Goal: Information Seeking & Learning: Find specific fact

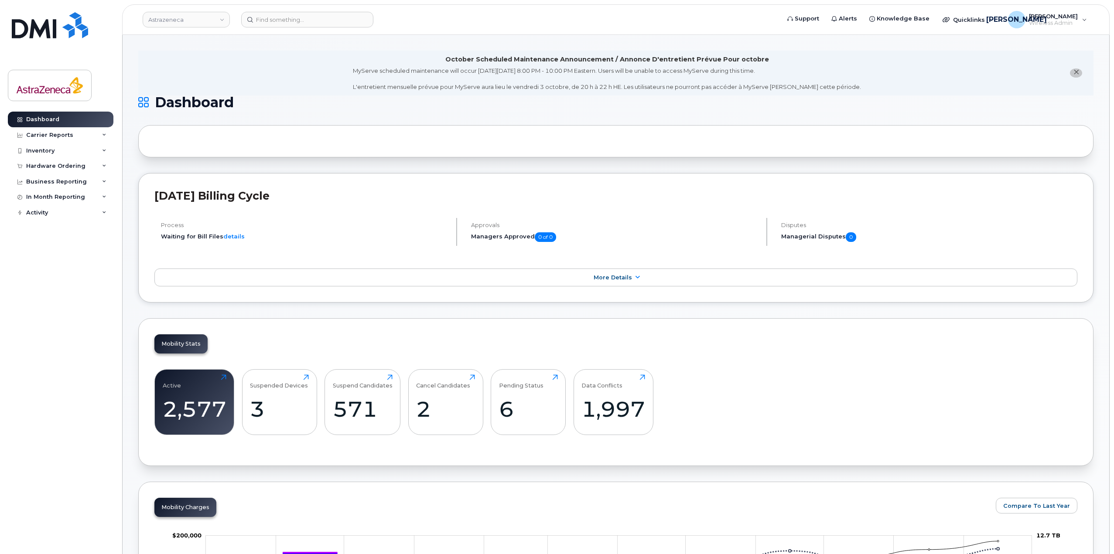
click at [244, 76] on li "October Scheduled Maintenance Announcement / Annonce D'entretient Prévue Pour o…" at bounding box center [615, 73] width 955 height 45
click at [55, 33] on img at bounding box center [50, 25] width 76 height 26
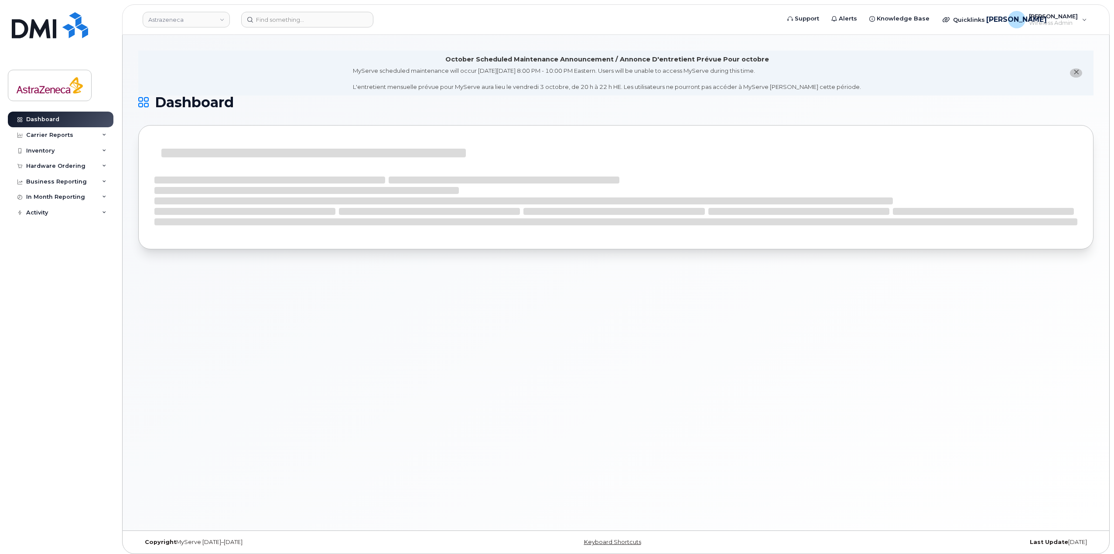
drag, startPoint x: 441, startPoint y: 58, endPoint x: 792, endPoint y: 64, distance: 351.2
click at [792, 64] on div "October Scheduled Maintenance Announcement / Annonce D'entretient Prévue Pour o…" at bounding box center [607, 73] width 508 height 36
drag, startPoint x: 792, startPoint y: 57, endPoint x: 379, endPoint y: 45, distance: 413.2
click at [379, 45] on div "October Scheduled Maintenance Announcement / Annonce D'entretient Prévue Pour o…" at bounding box center [616, 283] width 987 height 496
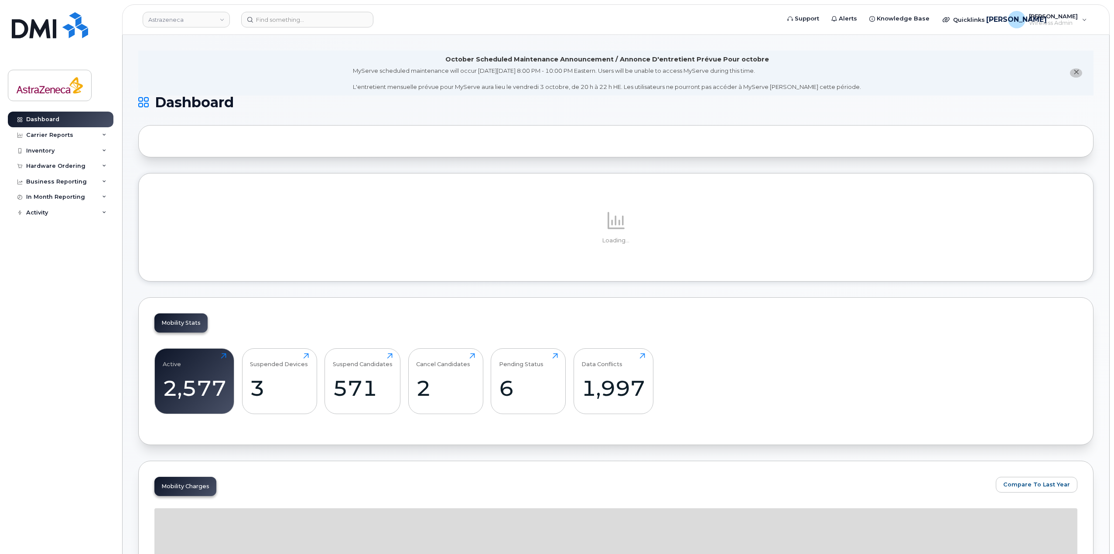
click at [776, 83] on div "MyServe scheduled maintenance will occur on Friday October 3rd, 8:00 PM - 10:00…" at bounding box center [607, 79] width 508 height 24
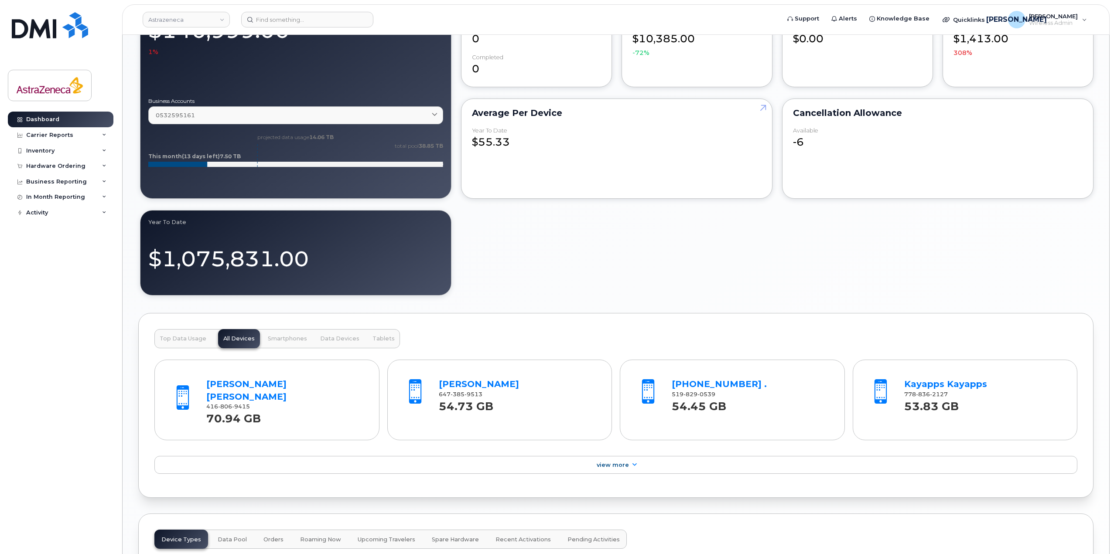
scroll to position [629, 0]
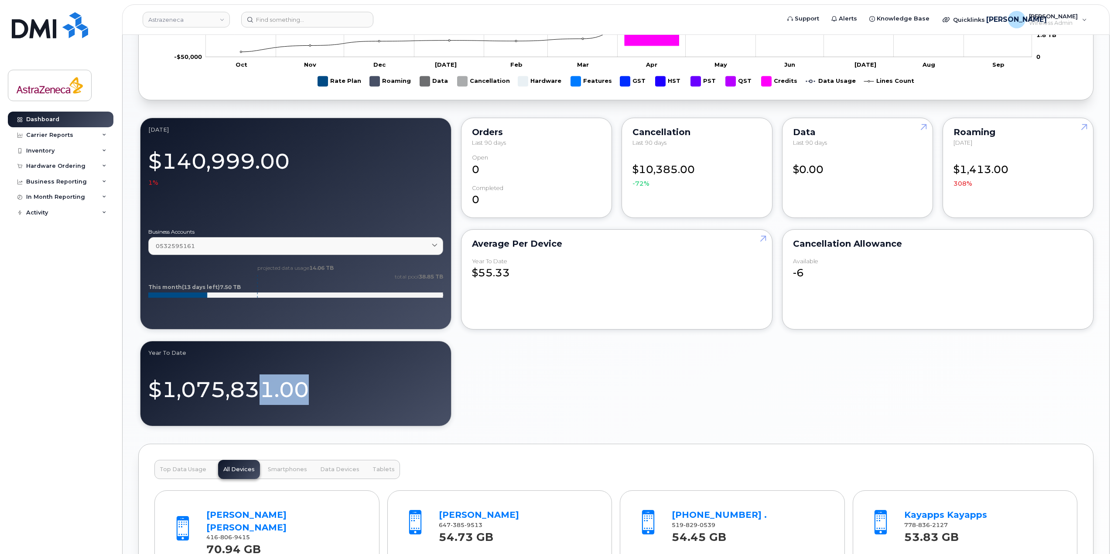
drag, startPoint x: 323, startPoint y: 394, endPoint x: 382, endPoint y: 388, distance: 59.6
click at [358, 388] on div "$1,075,831.00" at bounding box center [295, 386] width 295 height 38
click at [382, 388] on div "$1,075,831.00" at bounding box center [295, 386] width 295 height 38
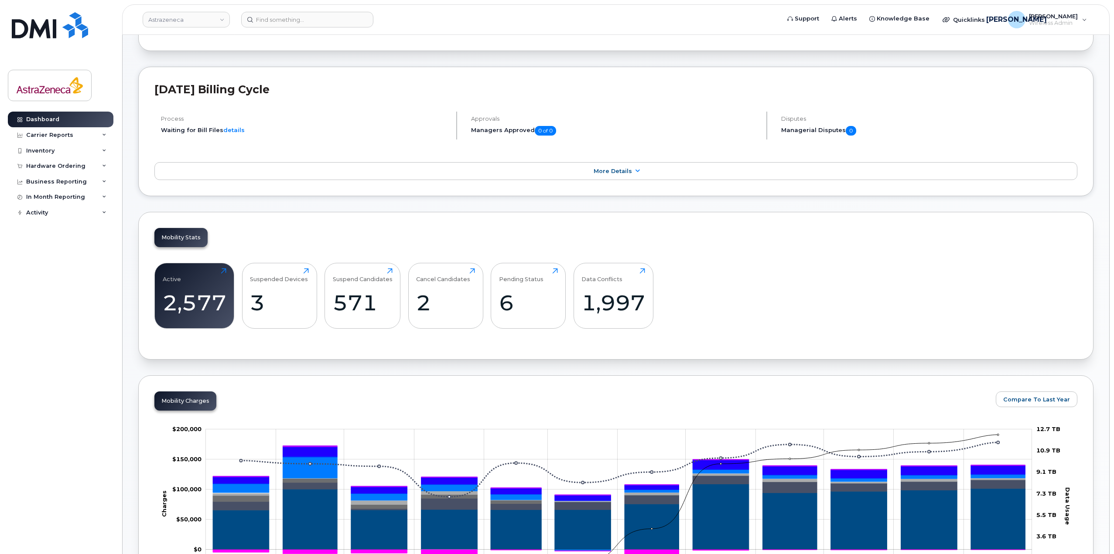
scroll to position [106, 0]
click at [212, 286] on div "Active 2,577 Click to view more" at bounding box center [195, 297] width 64 height 56
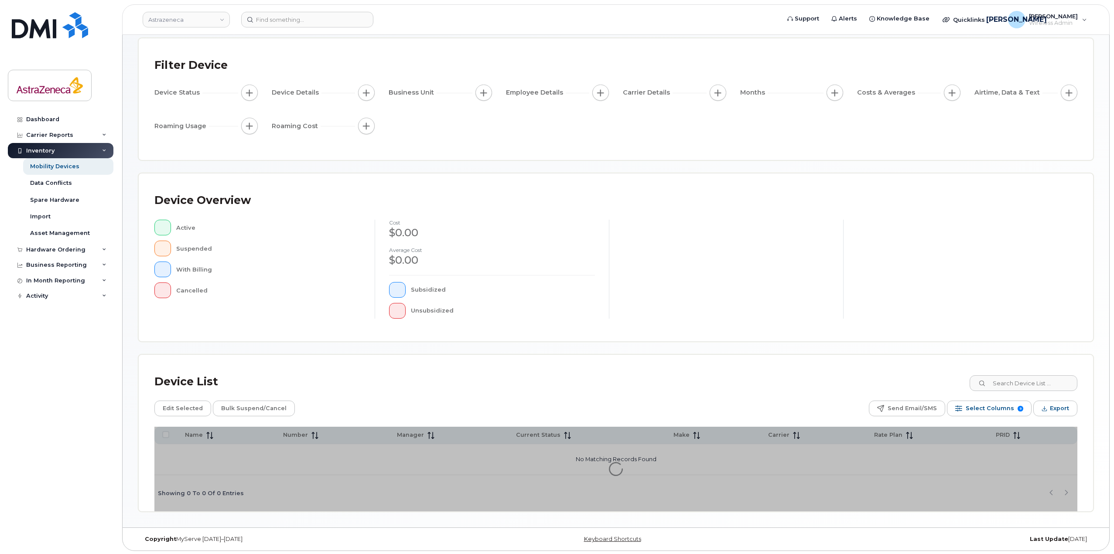
scroll to position [45, 0]
click at [62, 115] on link "Dashboard" at bounding box center [61, 120] width 106 height 16
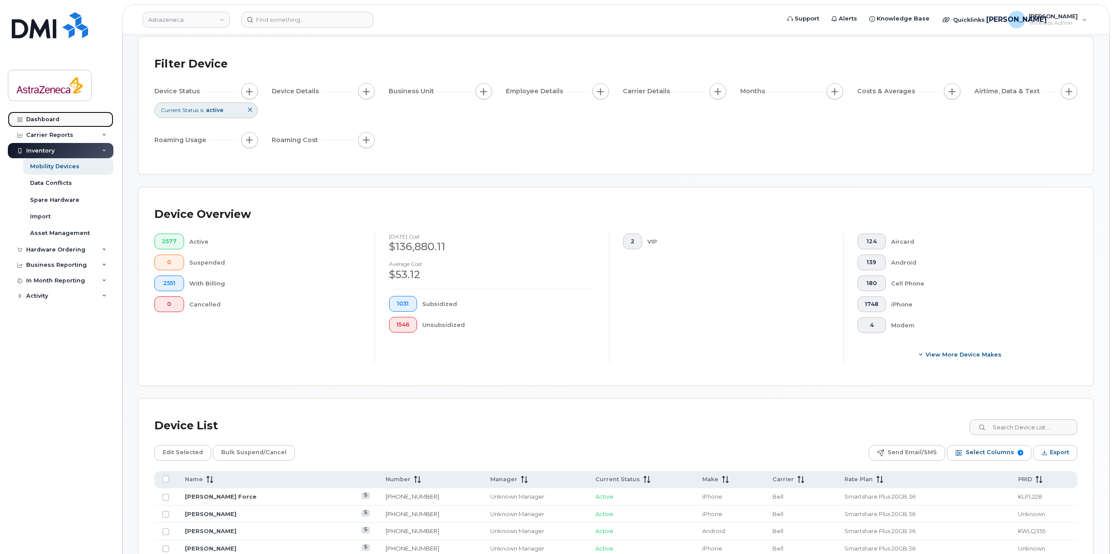
click at [37, 118] on div "Dashboard" at bounding box center [42, 119] width 33 height 7
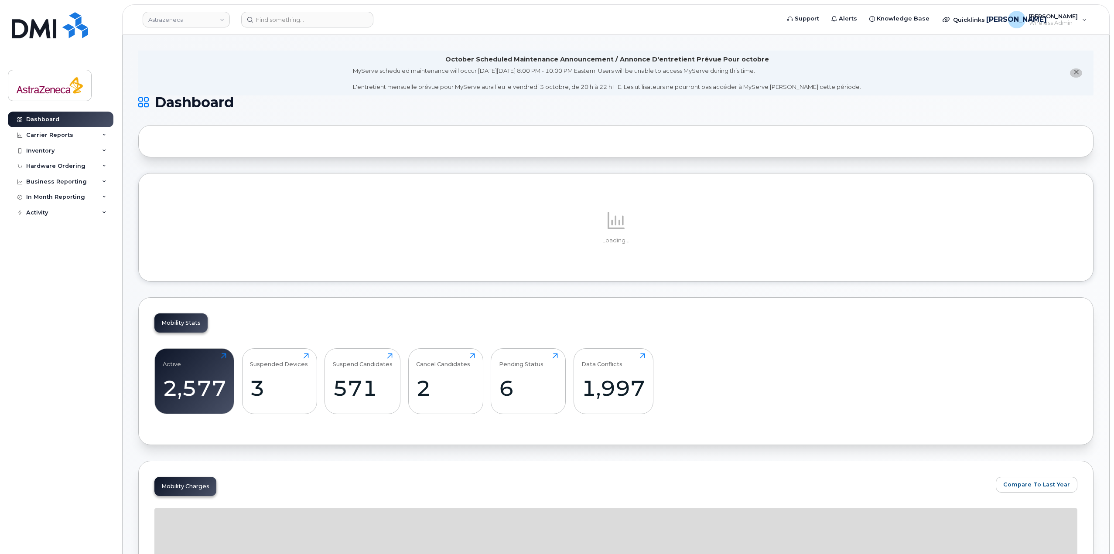
click at [1075, 69] on span "close notification" at bounding box center [1076, 72] width 7 height 7
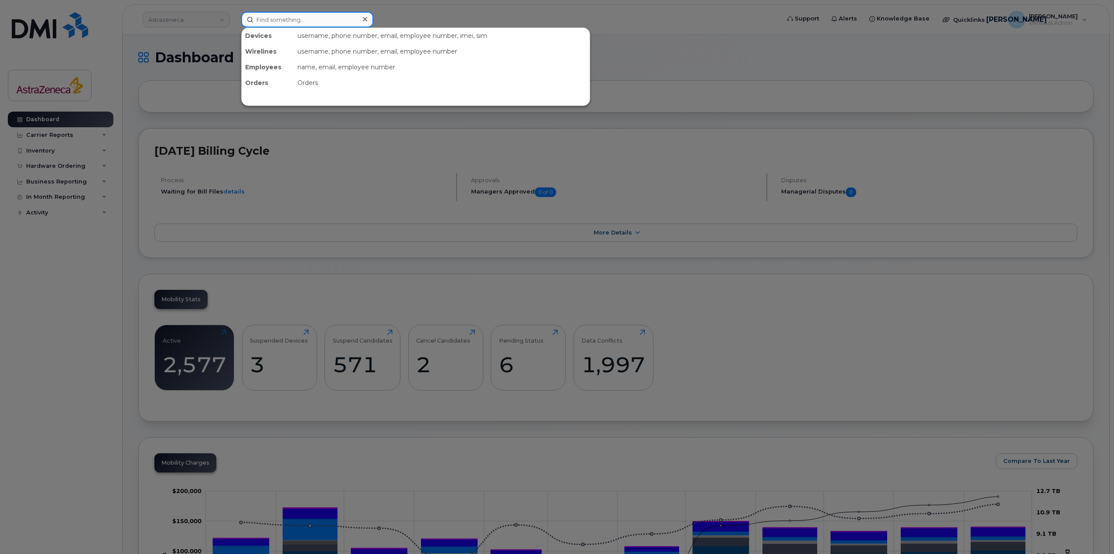
click at [277, 17] on input at bounding box center [307, 20] width 132 height 16
click at [311, 22] on input at bounding box center [307, 20] width 132 height 16
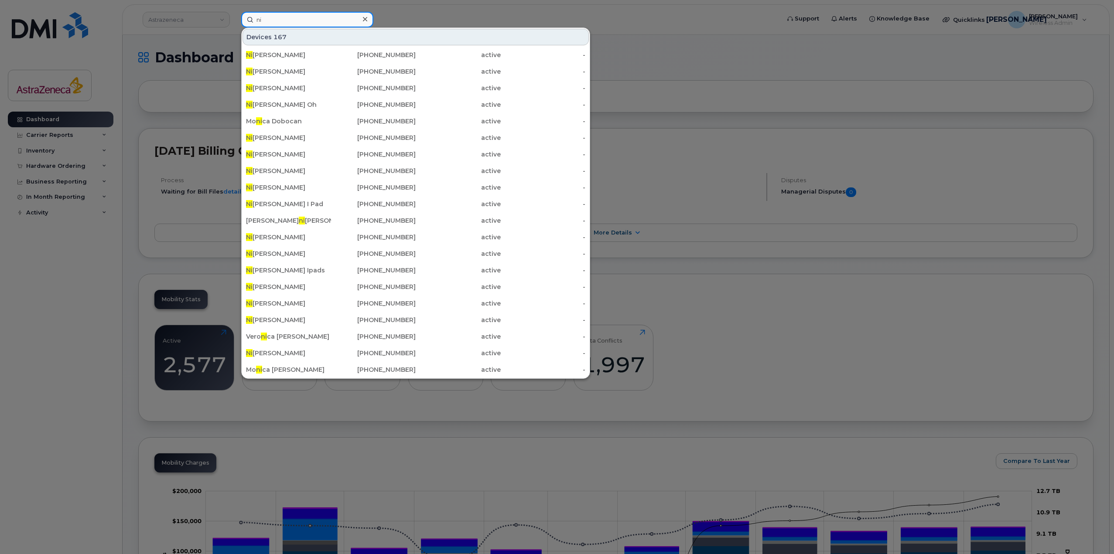
type input "n"
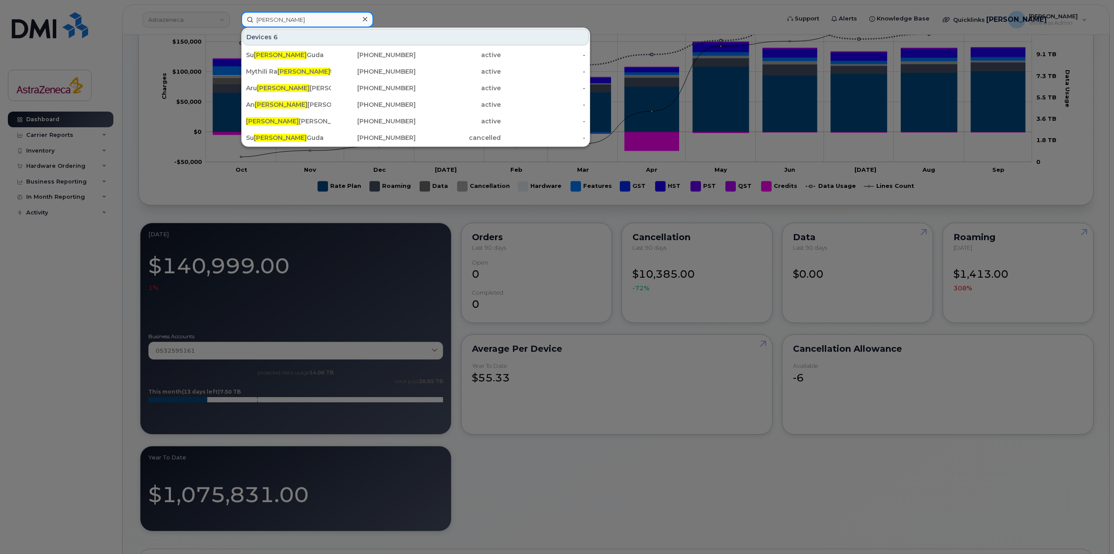
type input "jana"
click at [646, 505] on div at bounding box center [557, 277] width 1114 height 554
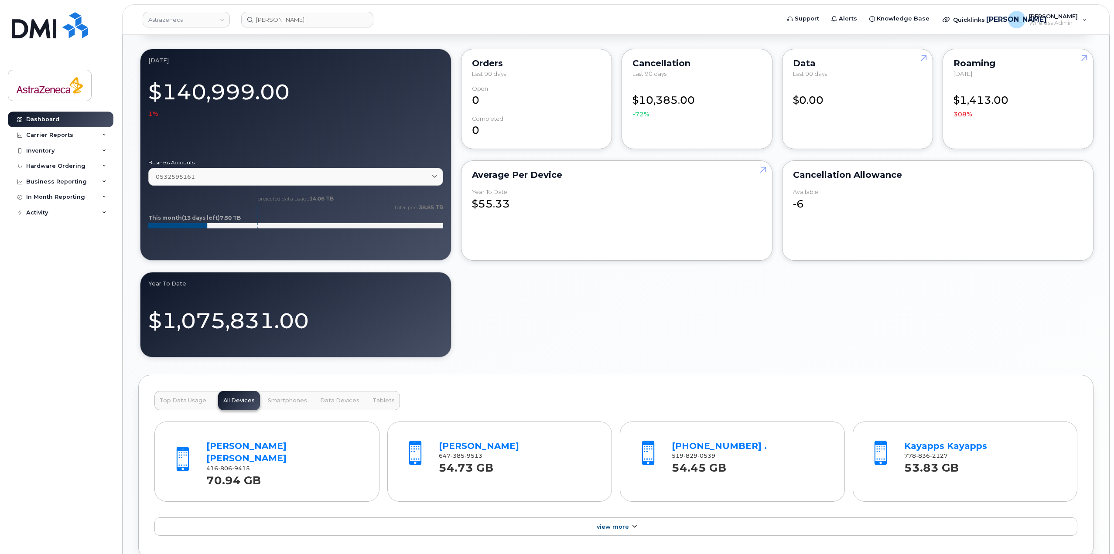
scroll to position [742, 0]
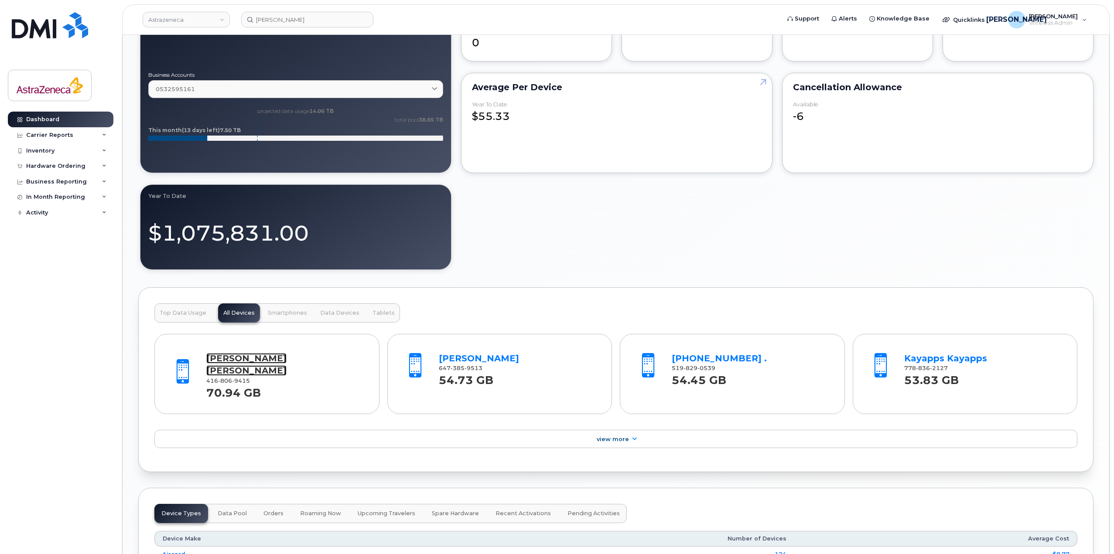
click at [224, 353] on link "[PERSON_NAME] [PERSON_NAME]" at bounding box center [246, 364] width 80 height 23
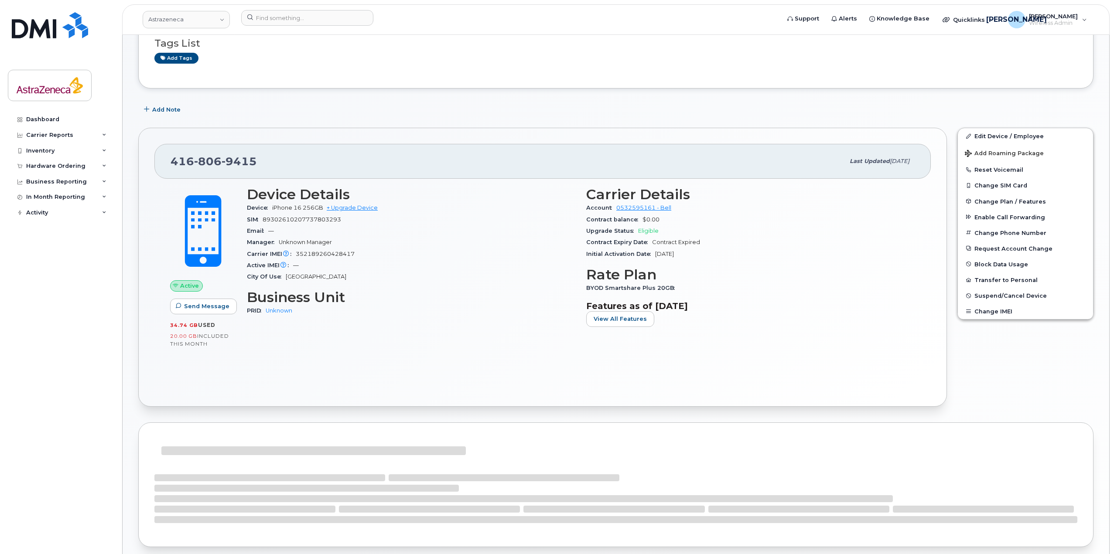
scroll to position [87, 0]
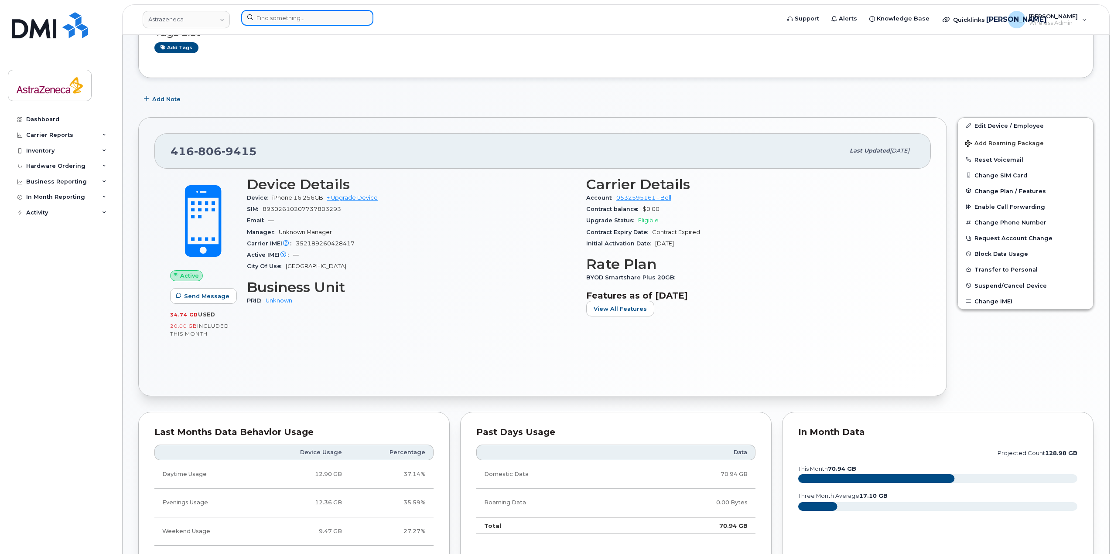
click at [311, 17] on input at bounding box center [307, 18] width 132 height 16
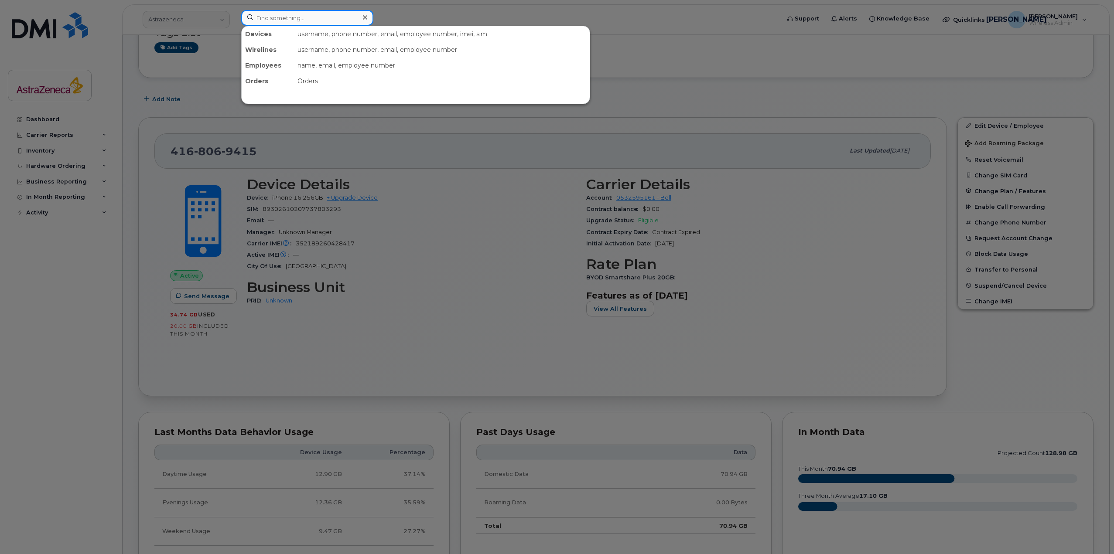
paste input "Rajkamal Kalsi"
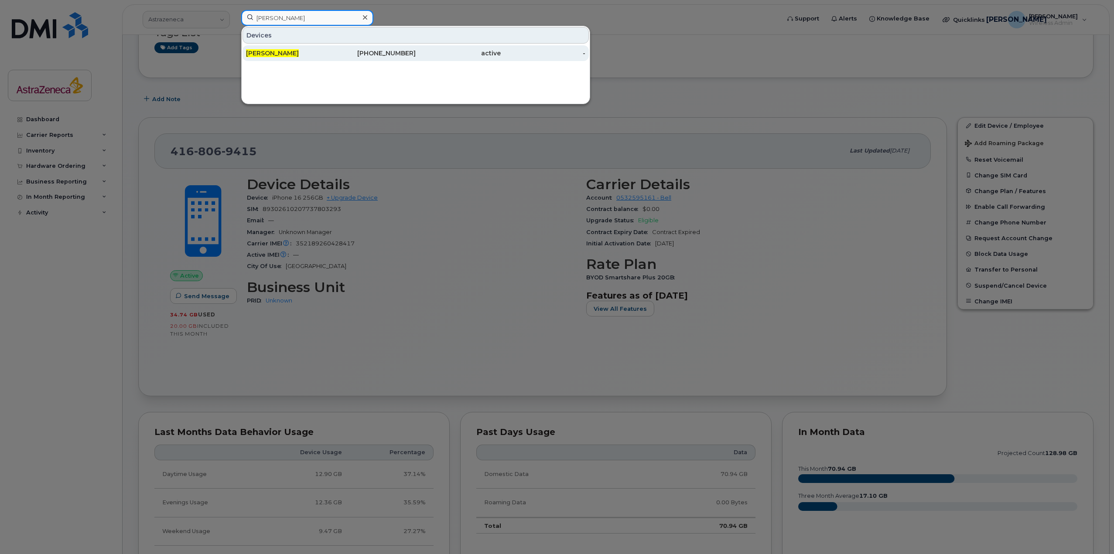
type input "Rajkamal Kalsi"
drag, startPoint x: 284, startPoint y: 51, endPoint x: 359, endPoint y: 86, distance: 82.9
click at [284, 51] on span "Rajkamal Kalsi" at bounding box center [272, 53] width 53 height 8
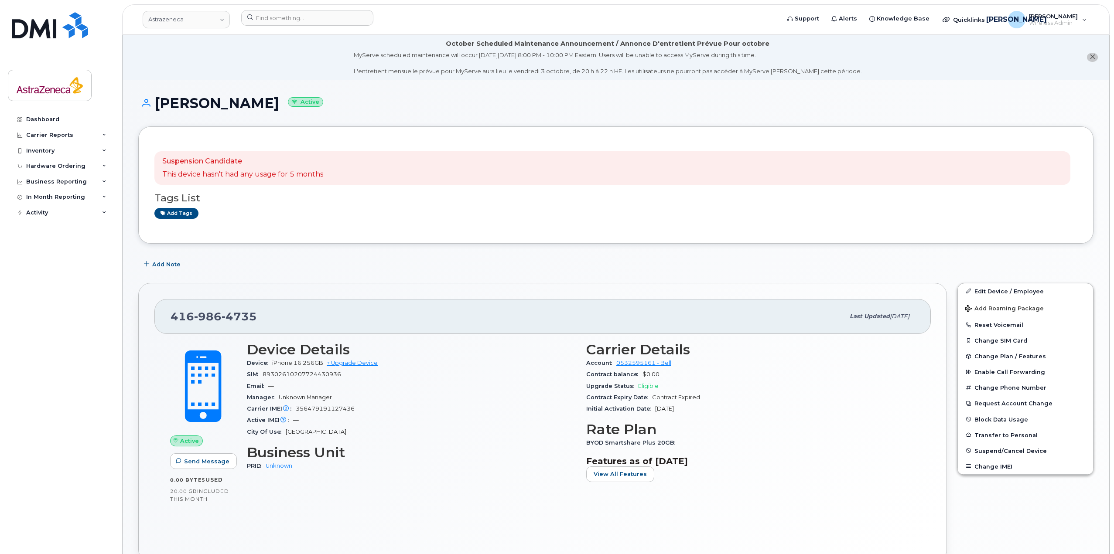
drag, startPoint x: 733, startPoint y: 406, endPoint x: 360, endPoint y: 341, distance: 378.1
click at [360, 341] on div "Device Details Device iPhone 16 256GB + Upgrade Device SIM [TECHNICAL_ID] Email…" at bounding box center [581, 416] width 679 height 158
click at [736, 451] on div "Carrier Details Account 0532595161 - Bell Contract balance $0.00 Upgrade Status…" at bounding box center [750, 416] width 339 height 158
drag, startPoint x: 745, startPoint y: 463, endPoint x: 249, endPoint y: 345, distance: 509.3
click at [249, 345] on div "Device Details Device iPhone 16 256GB + Upgrade Device SIM [TECHNICAL_ID] Email…" at bounding box center [581, 416] width 679 height 158
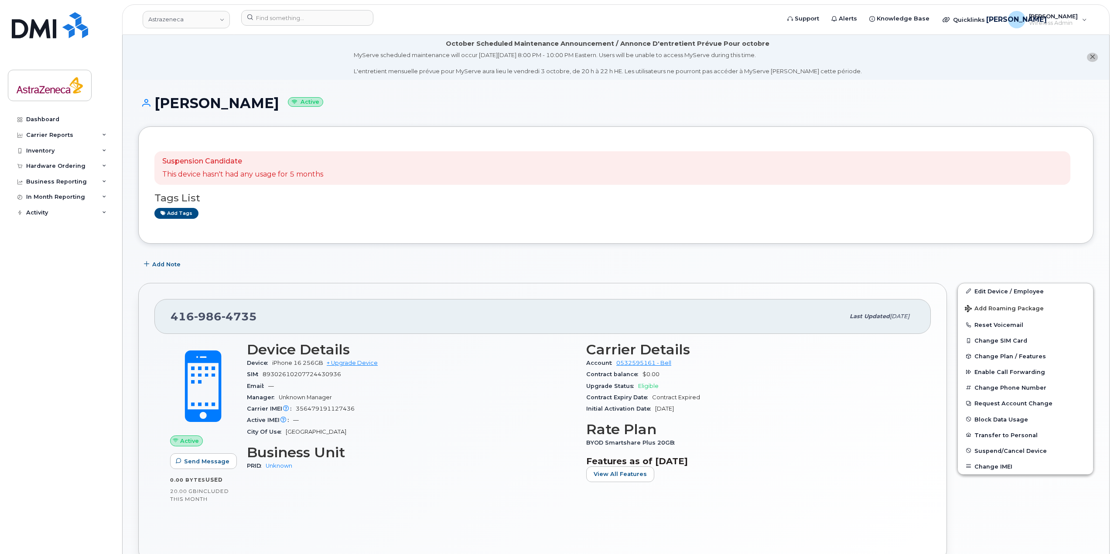
click at [336, 399] on div "Manager Unknown Manager" at bounding box center [411, 397] width 329 height 11
drag, startPoint x: 361, startPoint y: 379, endPoint x: 296, endPoint y: 376, distance: 65.1
click at [296, 376] on div "SIM 89302610207724430936" at bounding box center [411, 374] width 329 height 11
click at [296, 376] on span "89302610207724430936" at bounding box center [302, 374] width 79 height 7
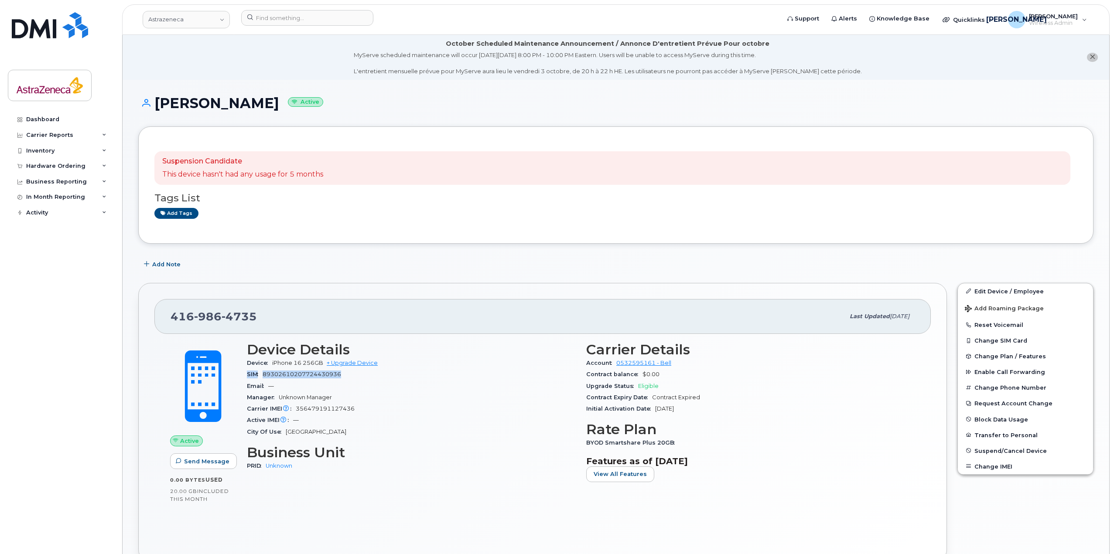
click at [296, 376] on span "89302610207724430936" at bounding box center [302, 374] width 79 height 7
click at [370, 386] on div "Email —" at bounding box center [411, 386] width 329 height 11
click at [329, 406] on span "356479191127436" at bounding box center [325, 409] width 59 height 7
click at [328, 406] on div "Carrier IMEI Carrier IMEI is reported during the last billing cycle or change o…" at bounding box center [411, 408] width 329 height 11
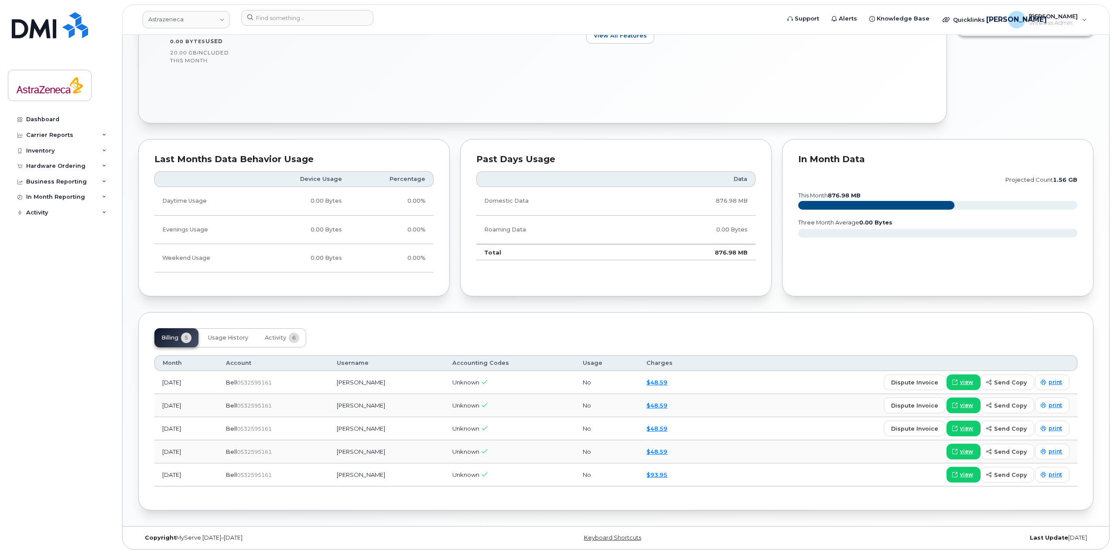
scroll to position [90, 0]
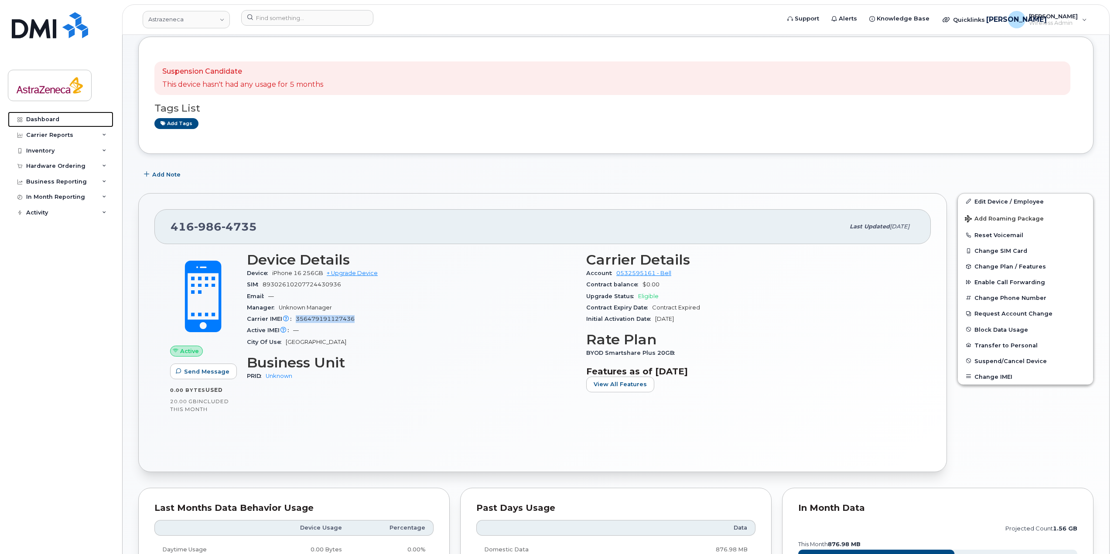
click at [81, 118] on link "Dashboard" at bounding box center [61, 120] width 106 height 16
